Goal: Feedback & Contribution: Submit feedback/report problem

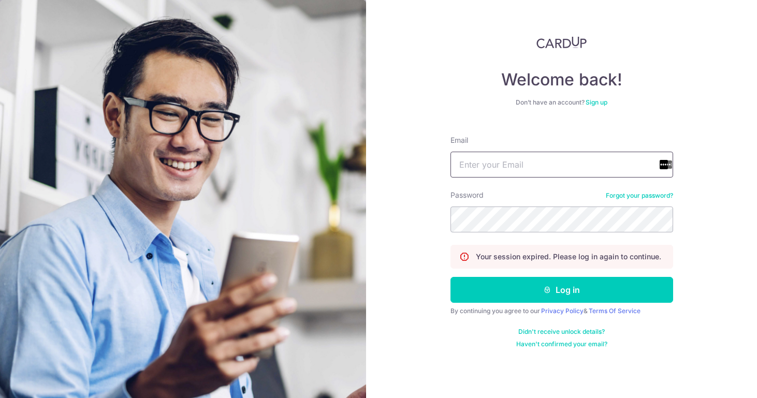
type input "[DOMAIN_NAME][EMAIL_ADDRESS][DOMAIN_NAME]"
click at [561, 290] on button "Log in" at bounding box center [561, 290] width 223 height 26
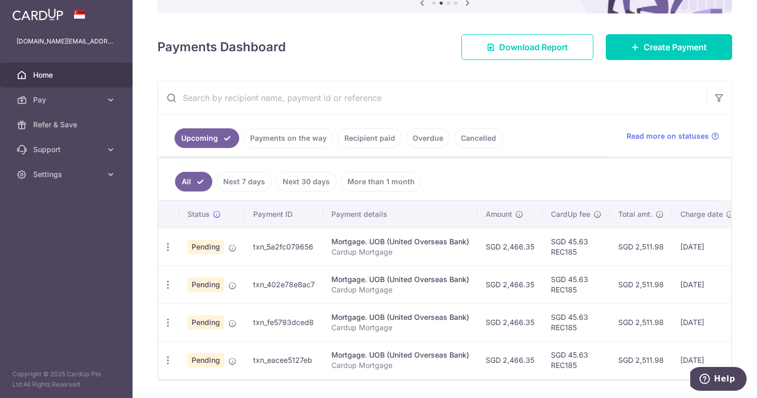
scroll to position [151, 0]
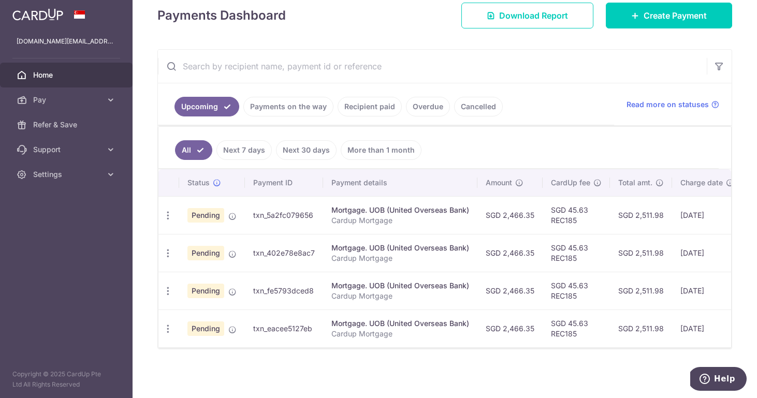
click at [370, 107] on link "Recipient paid" at bounding box center [370, 107] width 64 height 20
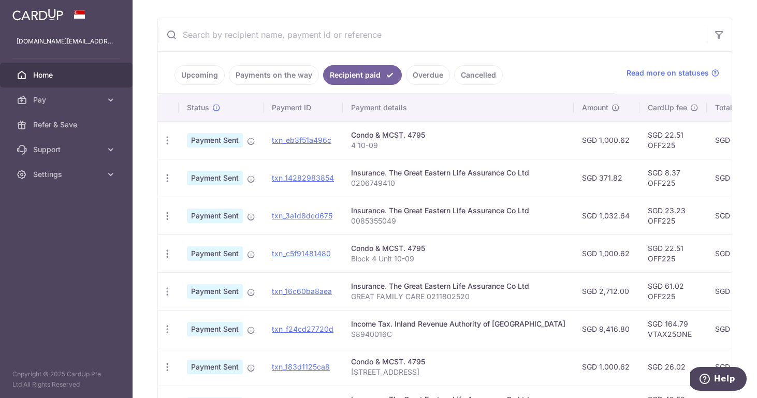
scroll to position [134, 0]
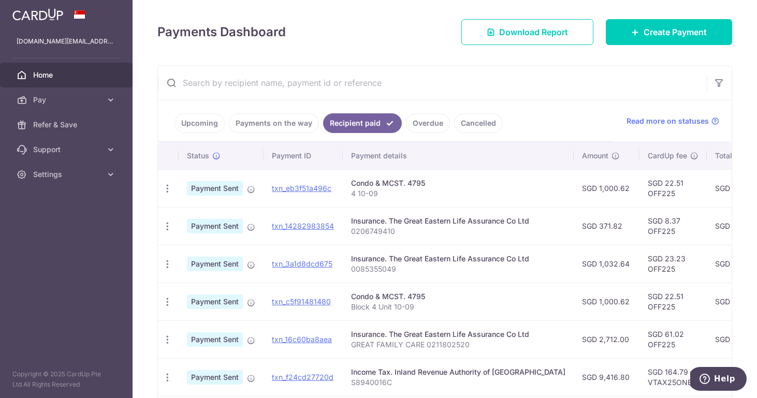
click at [429, 130] on link "Overdue" at bounding box center [428, 123] width 44 height 20
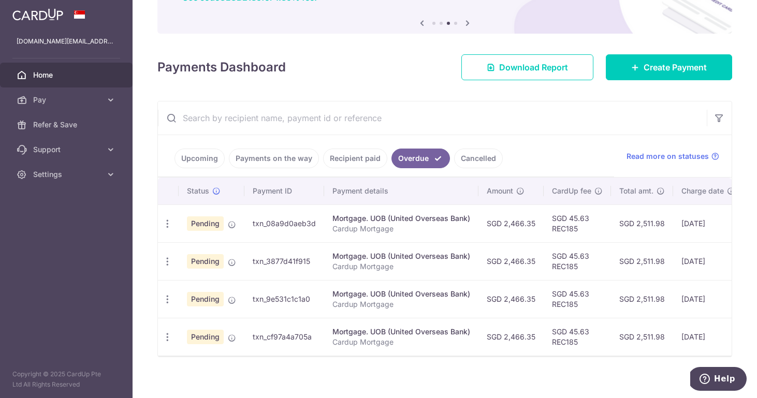
scroll to position [100, 0]
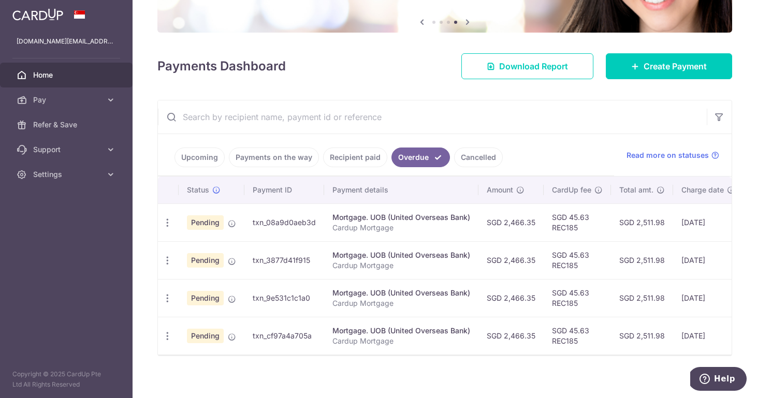
click at [490, 158] on link "Cancelled" at bounding box center [478, 158] width 49 height 20
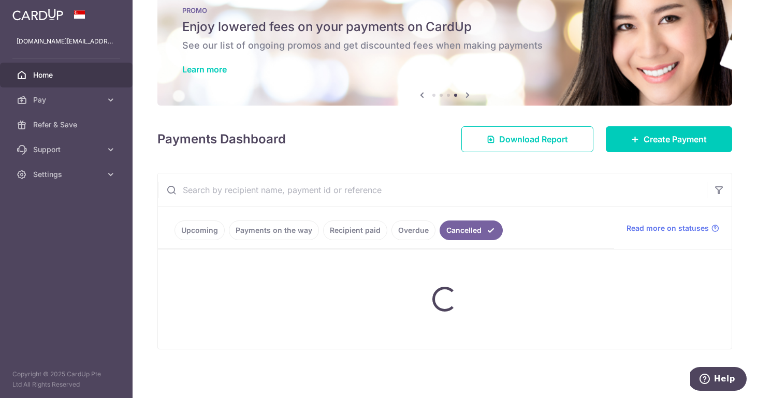
scroll to position [0, 0]
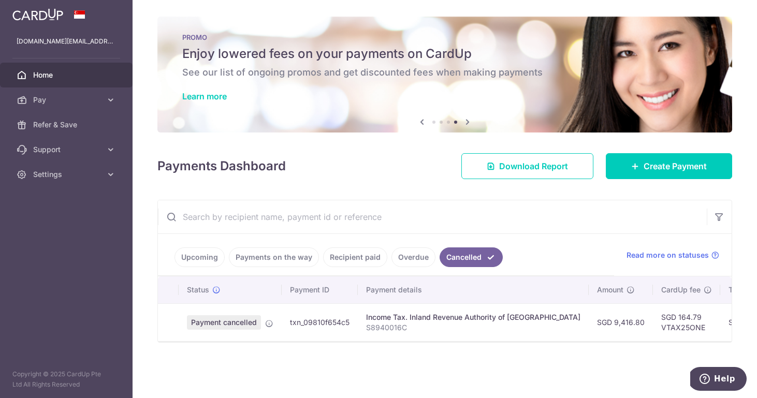
click at [414, 259] on link "Overdue" at bounding box center [413, 257] width 44 height 20
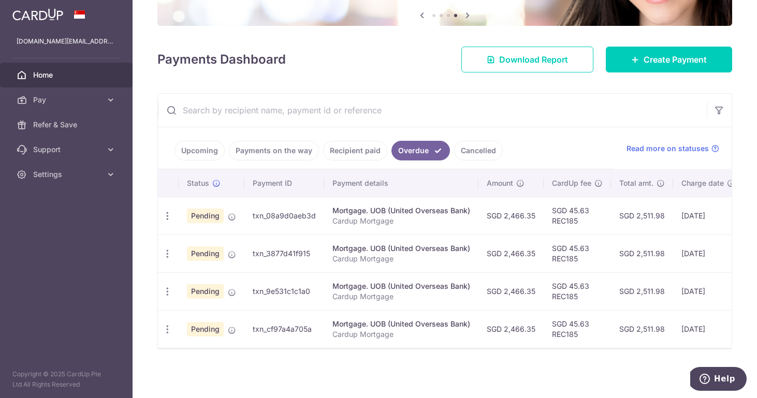
scroll to position [107, 0]
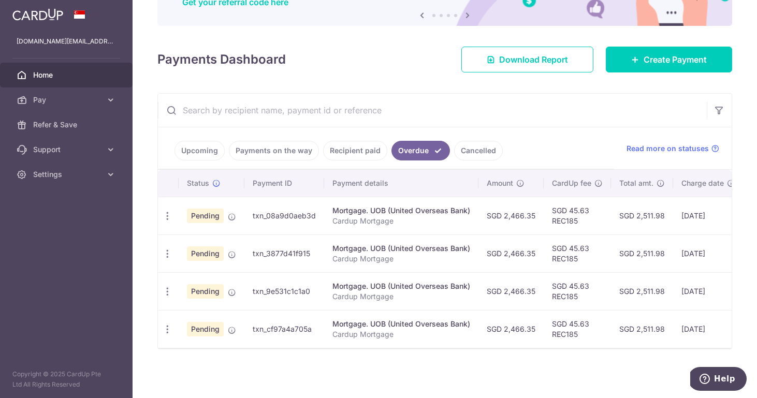
click at [706, 376] on icon "Help" at bounding box center [704, 379] width 10 height 10
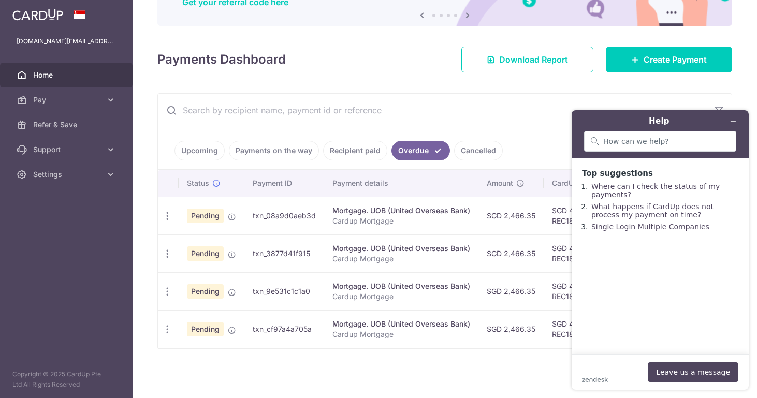
click at [521, 133] on ul "Upcoming Payments on the way Recipient paid Overdue Cancelled" at bounding box center [386, 148] width 456 height 42
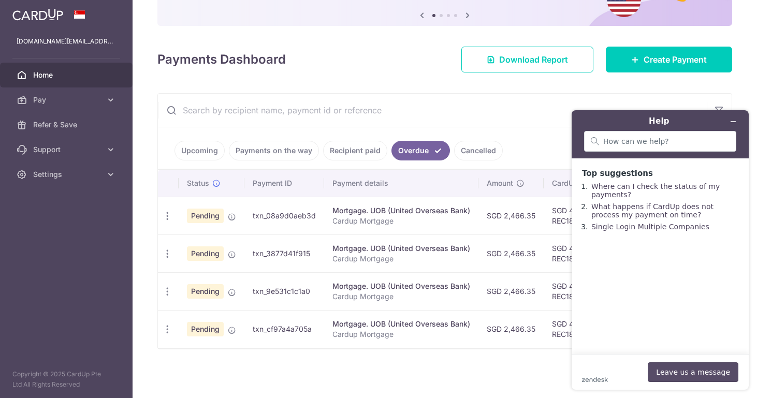
click at [672, 371] on button "Leave us a message" at bounding box center [693, 372] width 91 height 20
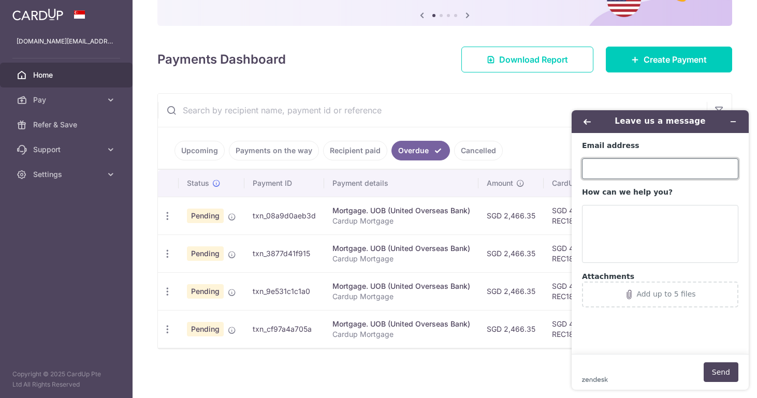
click at [605, 165] on input "Email address" at bounding box center [660, 168] width 156 height 21
type input "[DOMAIN_NAME][EMAIL_ADDRESS][DOMAIN_NAME]"
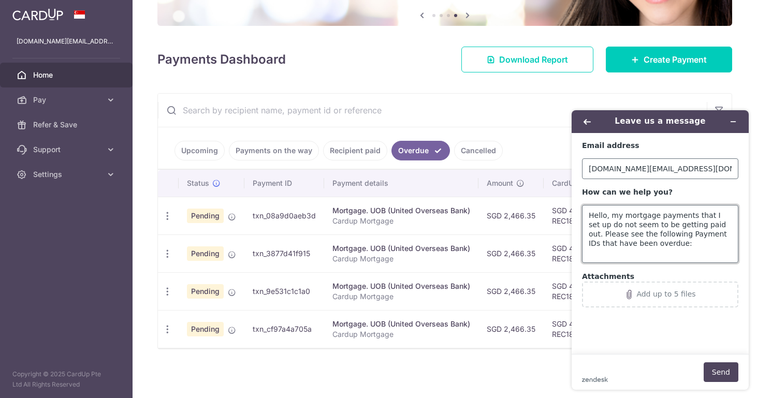
scroll to position [4, 0]
click at [303, 216] on td "txn_08a9d0aeb3d" at bounding box center [284, 216] width 80 height 38
drag, startPoint x: 316, startPoint y: 216, endPoint x: 251, endPoint y: 217, distance: 65.8
click at [251, 217] on td "txn_08a9d0aeb3d" at bounding box center [284, 216] width 80 height 38
copy td "txn_08a9d0aeb3d"
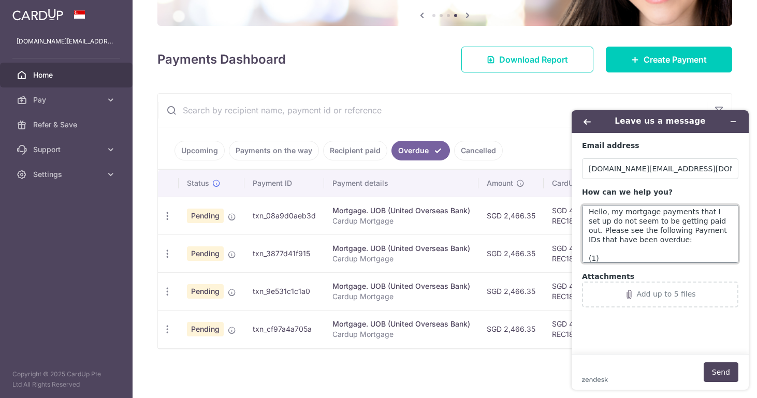
click at [596, 260] on textarea "Hello, my mortgage payments that I set up do not seem to be getting paid out. P…" at bounding box center [660, 234] width 156 height 58
paste textarea "txn_08a9d0aeb3d"
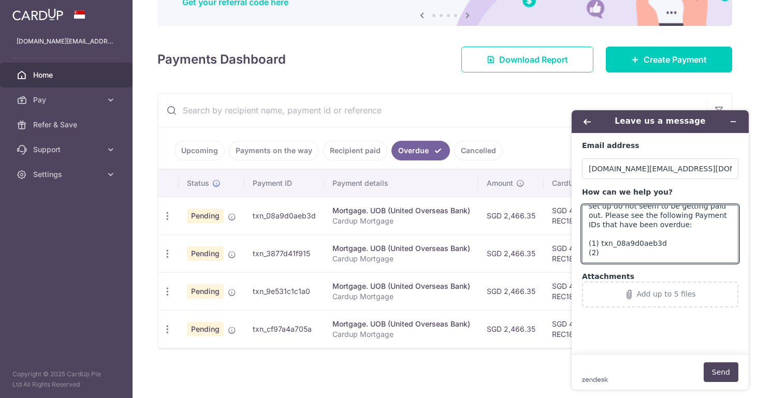
click at [286, 267] on td "txn_3877d41f915" at bounding box center [284, 254] width 80 height 38
drag, startPoint x: 285, startPoint y: 257, endPoint x: 244, endPoint y: 258, distance: 41.4
click at [244, 258] on tr "Update payment Cancel payment Upload doc Pending txn_3877d41f915 Mortgage. UOB …" at bounding box center [519, 254] width 723 height 38
click at [282, 263] on td "txn_3877d41f915" at bounding box center [284, 254] width 80 height 38
drag, startPoint x: 293, startPoint y: 253, endPoint x: 250, endPoint y: 253, distance: 42.5
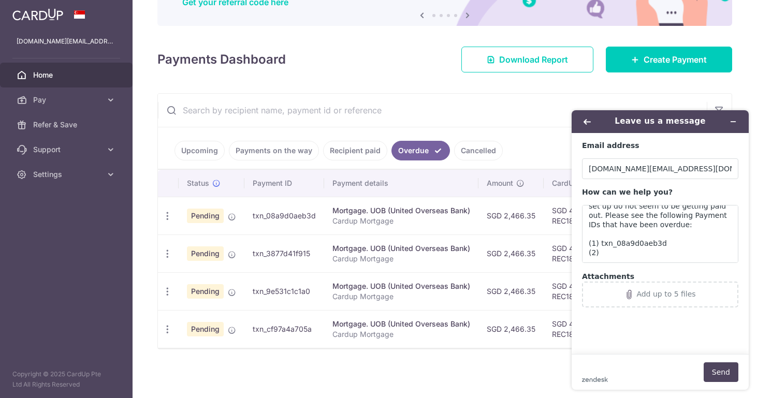
click at [250, 253] on td "txn_3877d41f915" at bounding box center [284, 254] width 80 height 38
copy td "txn_3877d41f915"
click at [604, 254] on textarea "Hello, my mortgage payments that I set up do not seem to be getting paid out. P…" at bounding box center [660, 234] width 156 height 58
paste textarea "txn_3877d41f915"
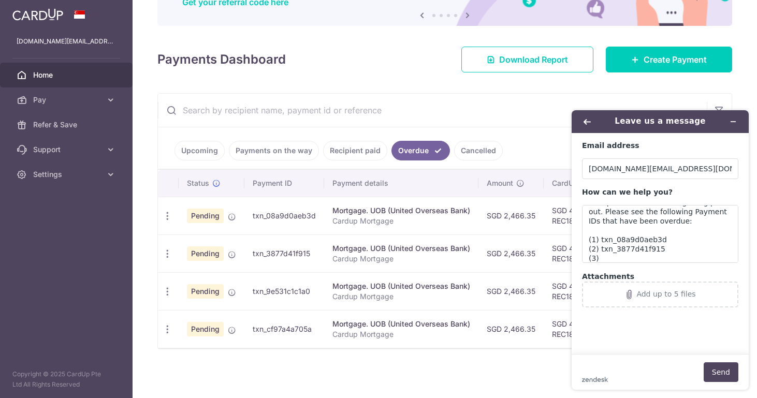
click at [311, 301] on td "txn_9e531c1c1a0" at bounding box center [284, 291] width 80 height 38
drag, startPoint x: 308, startPoint y: 294, endPoint x: 252, endPoint y: 293, distance: 55.9
click at [252, 293] on td "txn_9e531c1c1a0" at bounding box center [284, 291] width 80 height 38
copy td "txn_9e531c1c1a0"
click at [612, 253] on textarea "Hello, my mortgage payments that I set up do not seem to be getting paid out. P…" at bounding box center [660, 234] width 156 height 58
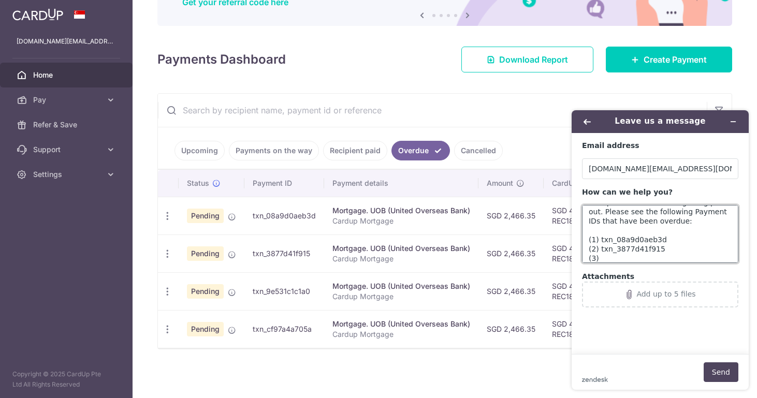
paste textarea "txn_9e531c1c1a0"
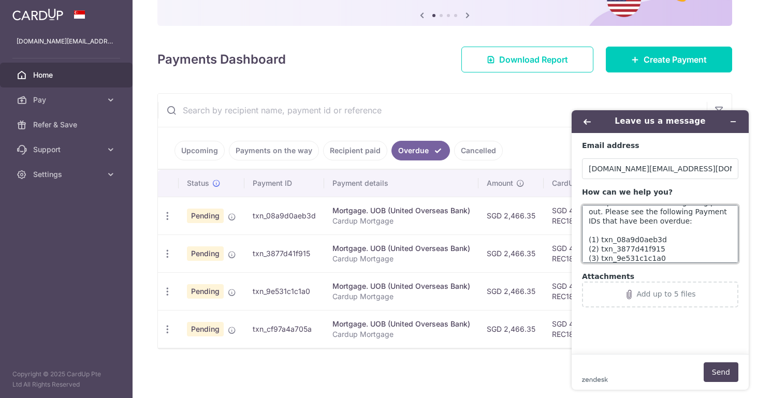
scroll to position [32, 0]
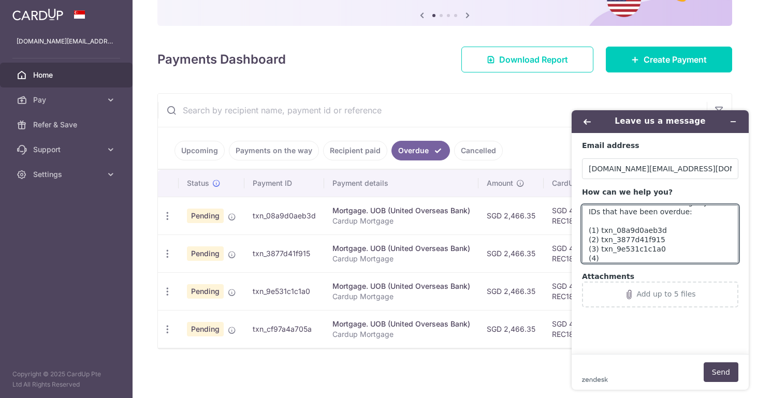
click at [302, 336] on td "txn_cf97a4a705a" at bounding box center [284, 329] width 80 height 38
drag, startPoint x: 311, startPoint y: 332, endPoint x: 283, endPoint y: 331, distance: 28.0
click at [253, 330] on td "txn_cf97a4a705a" at bounding box center [284, 329] width 80 height 38
copy td "txn_cf97a4a705a"
click at [621, 254] on textarea "Hello, my mortgage payments that I set up do not seem to be getting paid out. P…" at bounding box center [660, 234] width 156 height 58
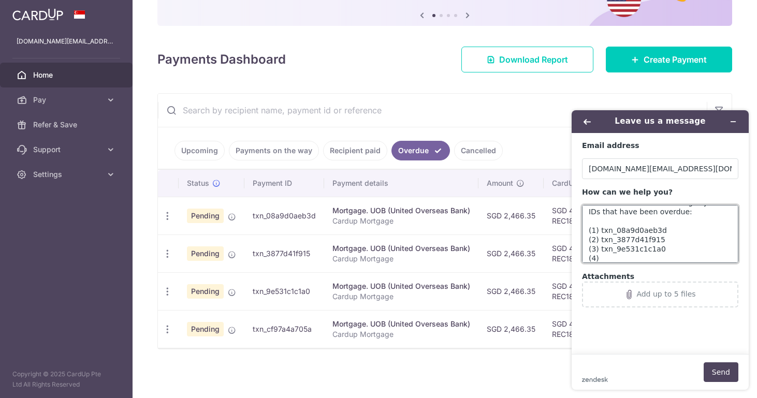
paste textarea "txn_cf97a4a705a"
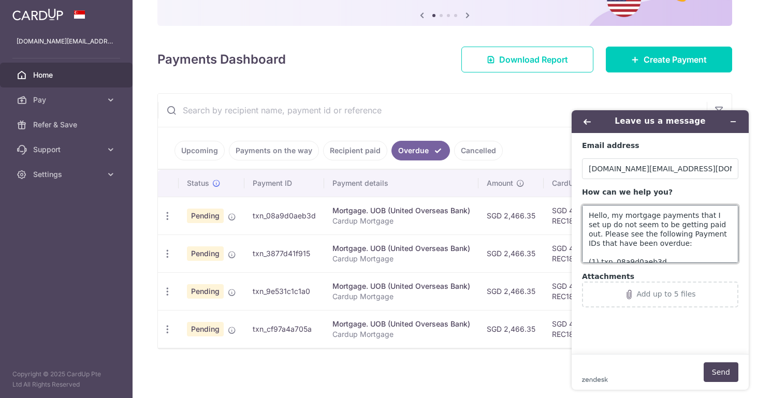
click at [624, 213] on textarea "Hello, my mortgage payments that I set up do not seem to be getting paid out. P…" at bounding box center [660, 234] width 156 height 58
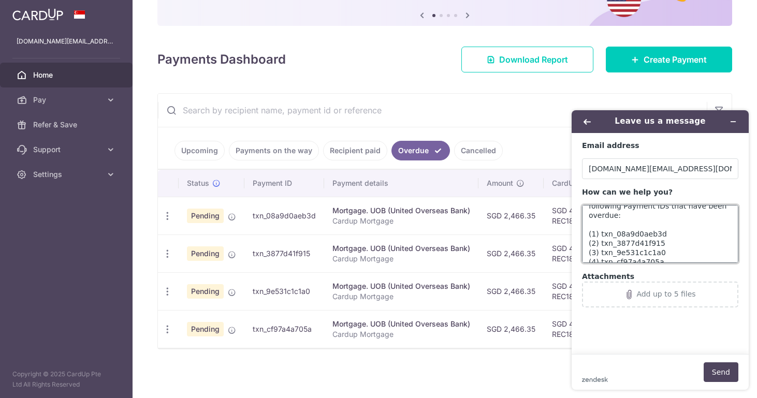
click at [667, 250] on textarea "Hello, my recurring mortgage payments that I set up do not seem to be getting p…" at bounding box center [660, 234] width 156 height 58
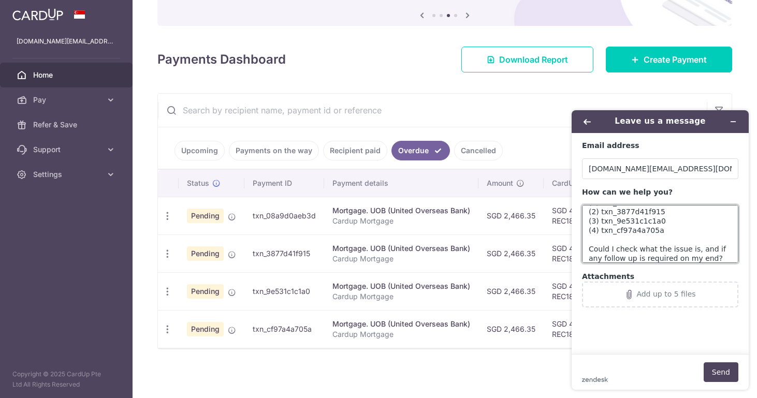
scroll to position [78, 0]
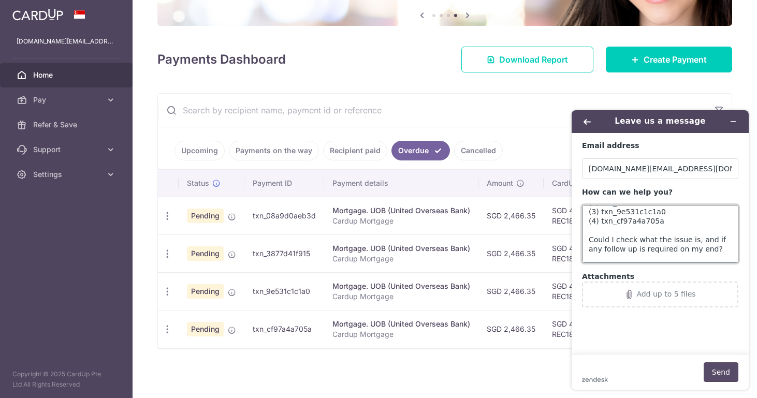
type textarea "Hello, my recurring mortgage payments that I set up do not seem to be getting p…"
click at [724, 369] on button "Send" at bounding box center [721, 372] width 35 height 20
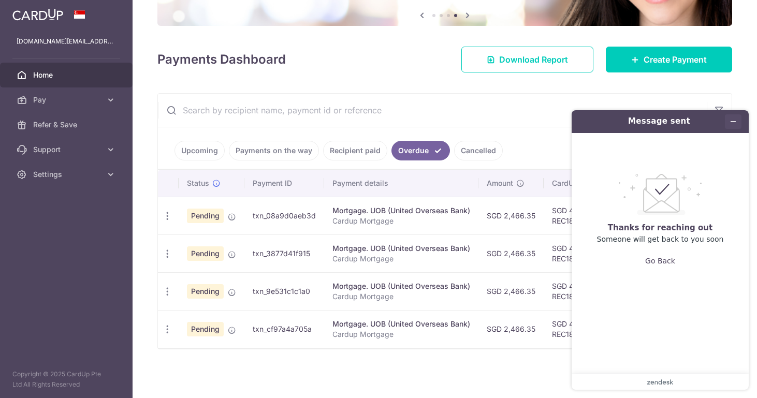
click at [735, 122] on icon "Minimise widget" at bounding box center [733, 122] width 5 height 0
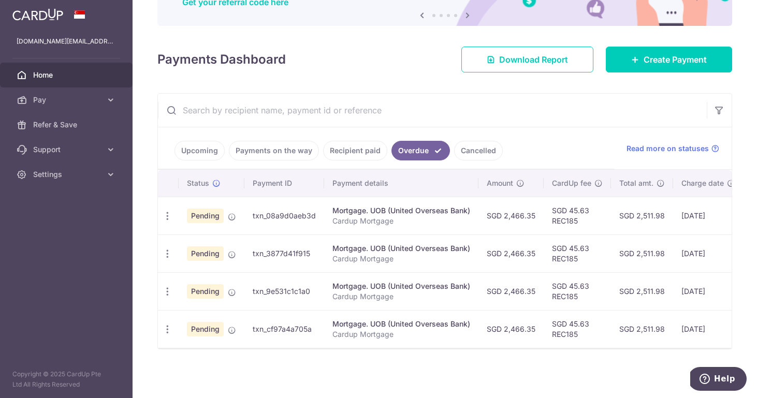
click at [358, 155] on link "Recipient paid" at bounding box center [355, 151] width 64 height 20
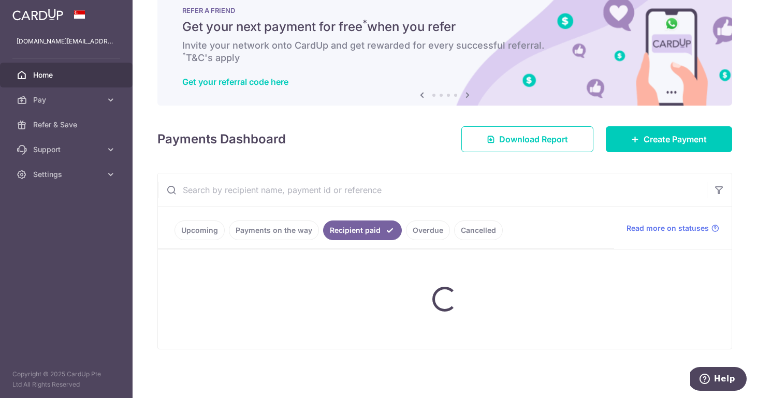
scroll to position [27, 0]
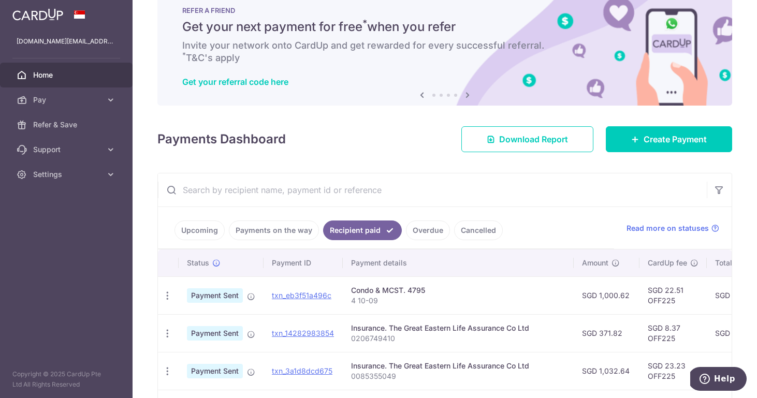
click at [297, 230] on link "Payments on the way" at bounding box center [274, 231] width 90 height 20
